Goal: Obtain resource: Obtain resource

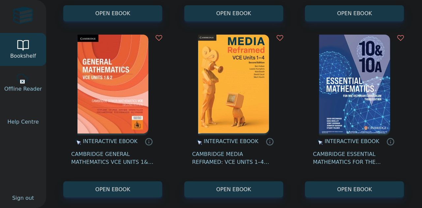
scroll to position [590, 0]
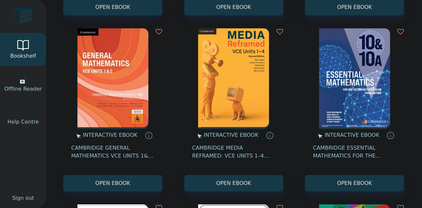
click at [355, 62] on img at bounding box center [354, 77] width 71 height 99
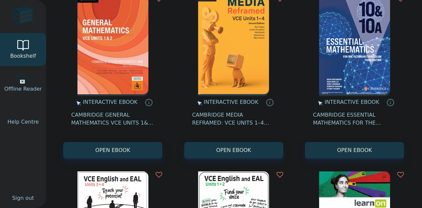
scroll to position [623, 0]
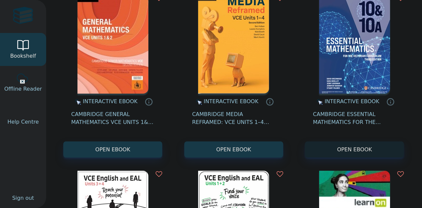
click at [349, 149] on button "OPEN EBOOK" at bounding box center [354, 149] width 99 height 16
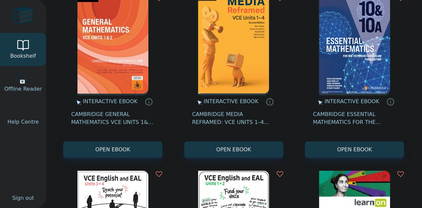
click at [409, 123] on div "Your Bookshelf [PERSON_NAME] Year 0 / [GEOGRAPHIC_DATA] My Support Tickets Prof…" at bounding box center [234, 104] width 376 height 208
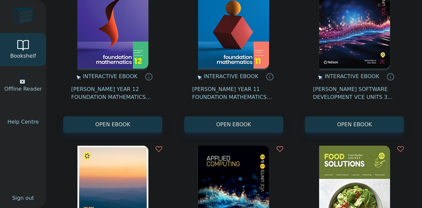
scroll to position [1143, 0]
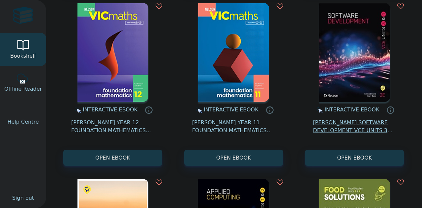
click at [338, 122] on span "[PERSON_NAME] SOFTWARE DEVELOPMENT VCE UNITS 3&4 MINDTAP 8E" at bounding box center [354, 127] width 83 height 16
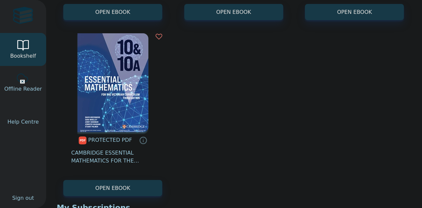
scroll to position [3063, 0]
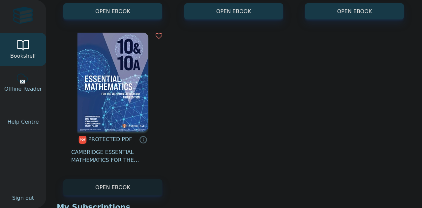
click at [121, 186] on link "OPEN EBOOK" at bounding box center [112, 187] width 99 height 16
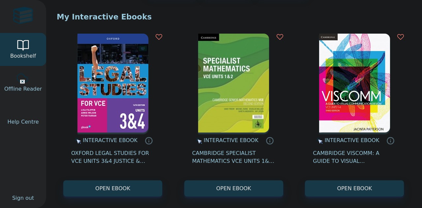
scroll to position [57, 0]
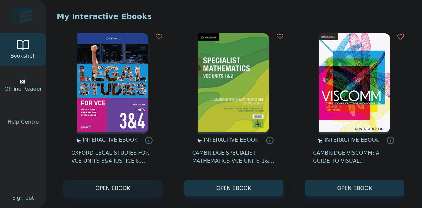
click at [112, 184] on button "OPEN EBOOK" at bounding box center [112, 188] width 99 height 16
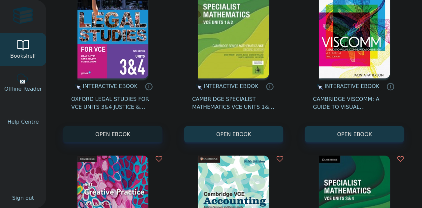
scroll to position [59, 0]
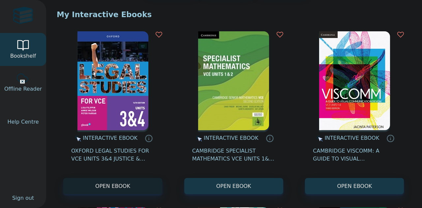
click at [114, 182] on button "OPEN EBOOK" at bounding box center [112, 186] width 99 height 16
